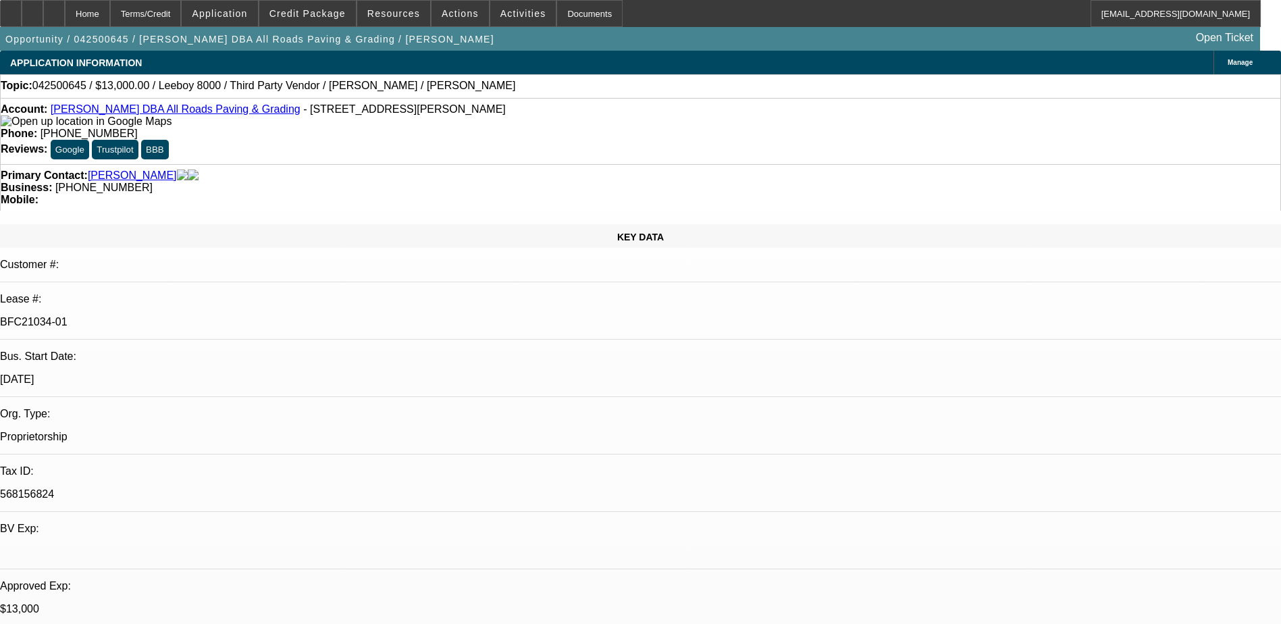
select select "0"
select select "3"
select select "0.1"
select select "5"
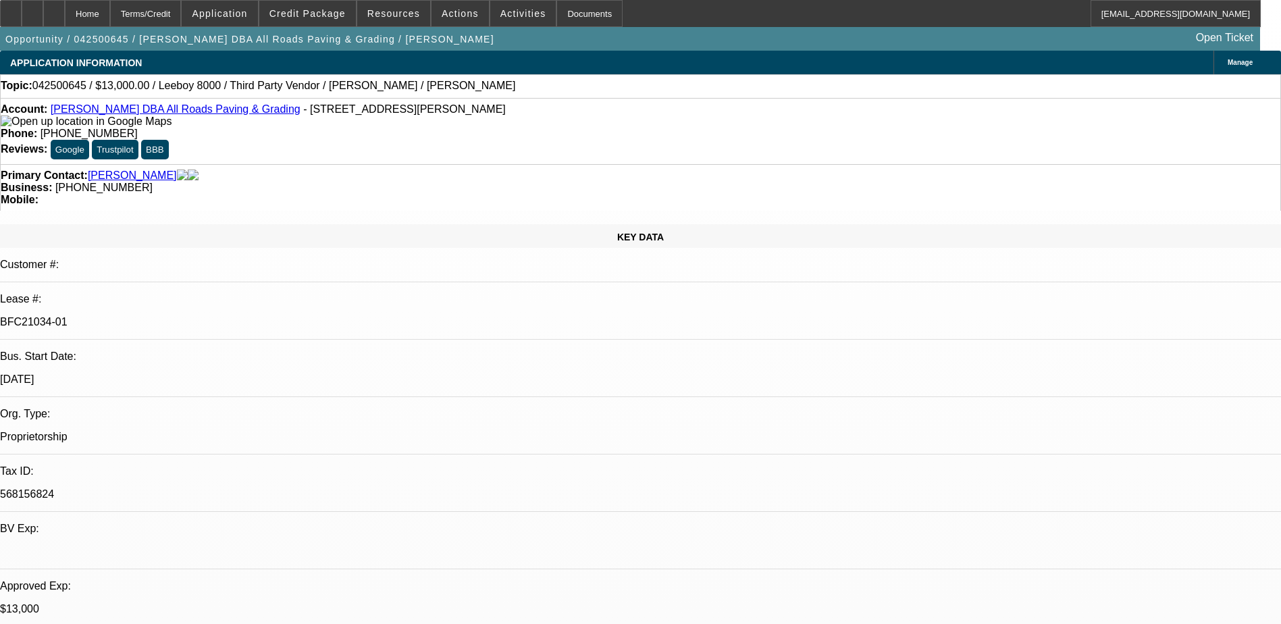
select select "0"
select select "3"
select select "0.1"
select select "5"
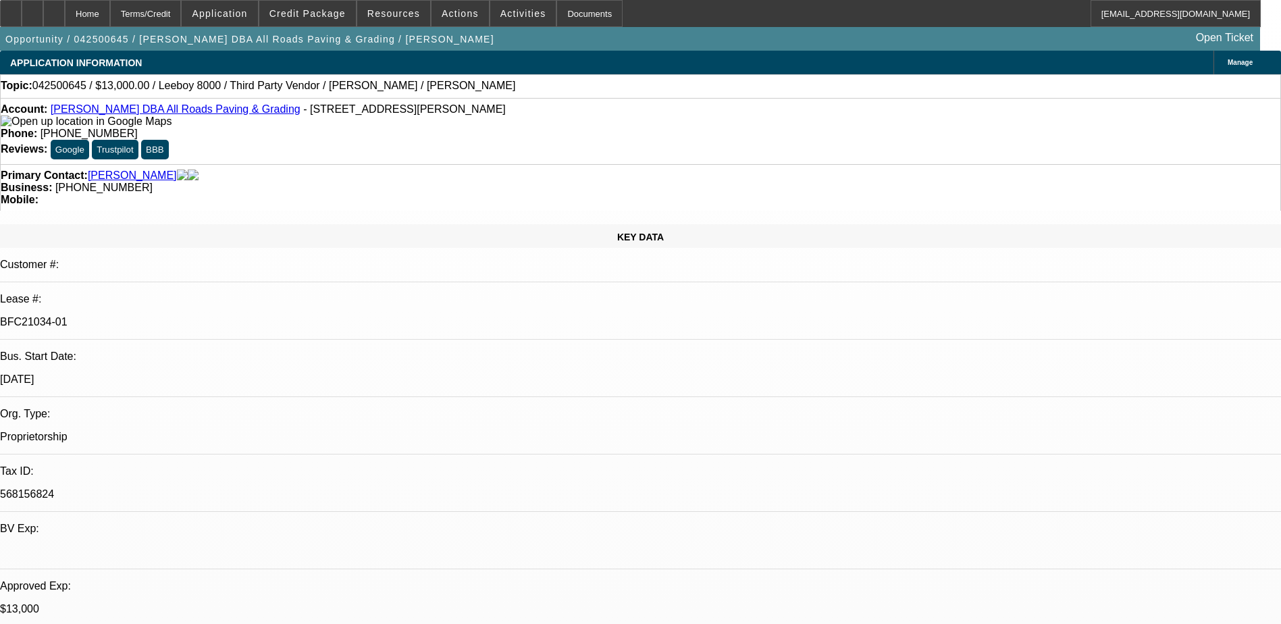
select select "0"
select select "3"
select select "0.1"
select select "5"
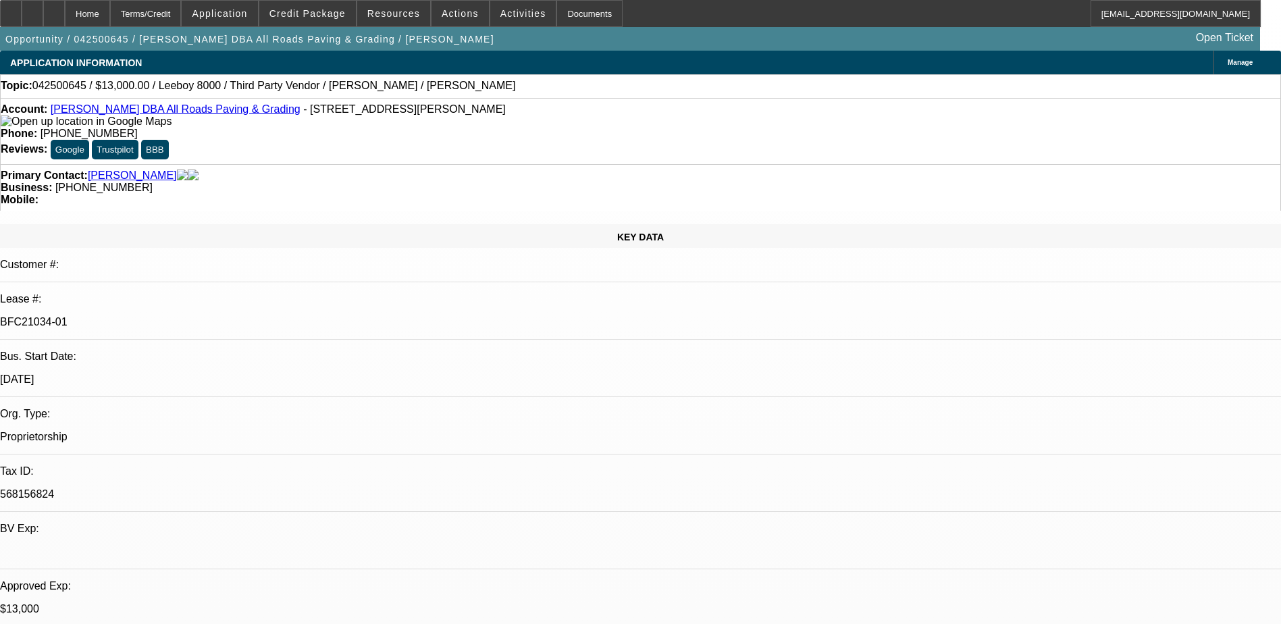
select select "0"
select select "3"
select select "0.1"
select select "5"
